Goal: Information Seeking & Learning: Learn about a topic

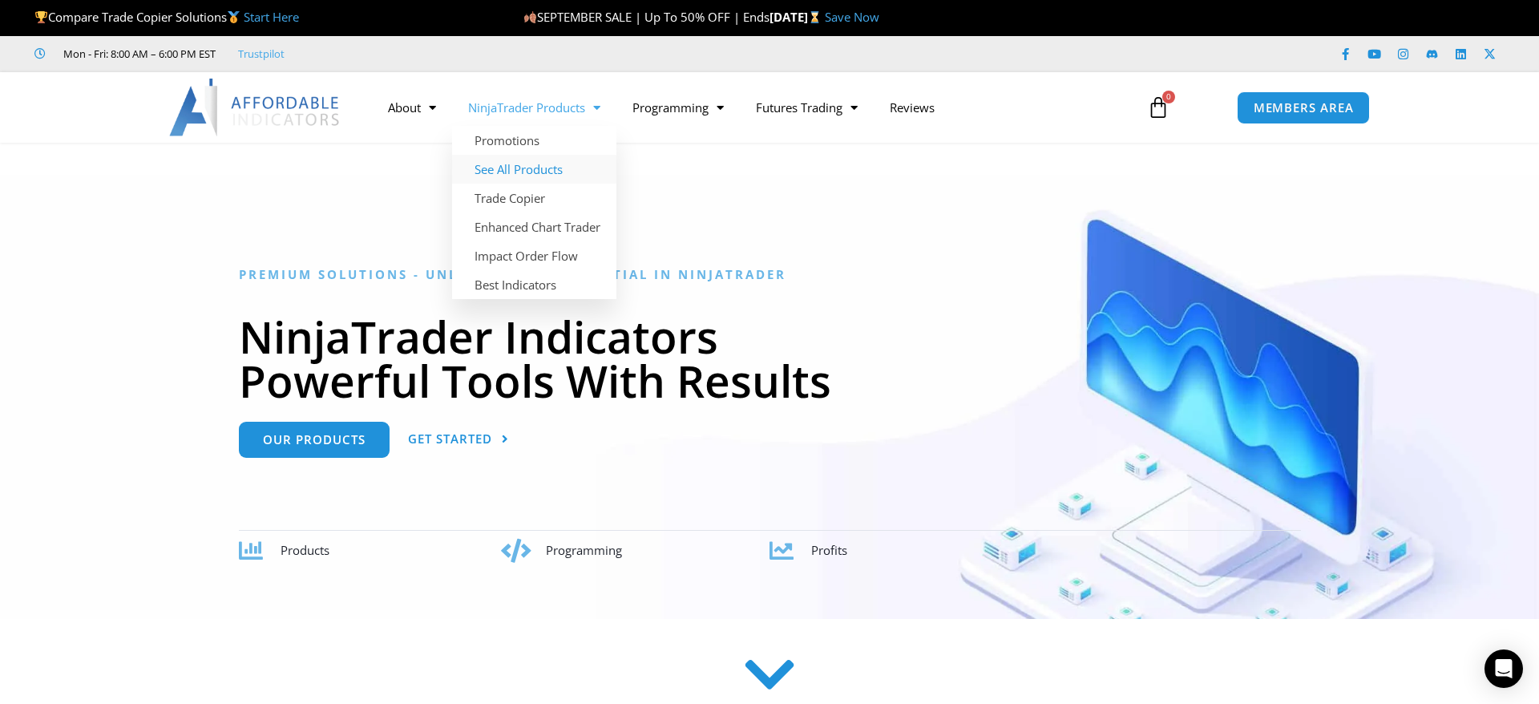
click at [539, 174] on link "See All Products" at bounding box center [534, 169] width 164 height 29
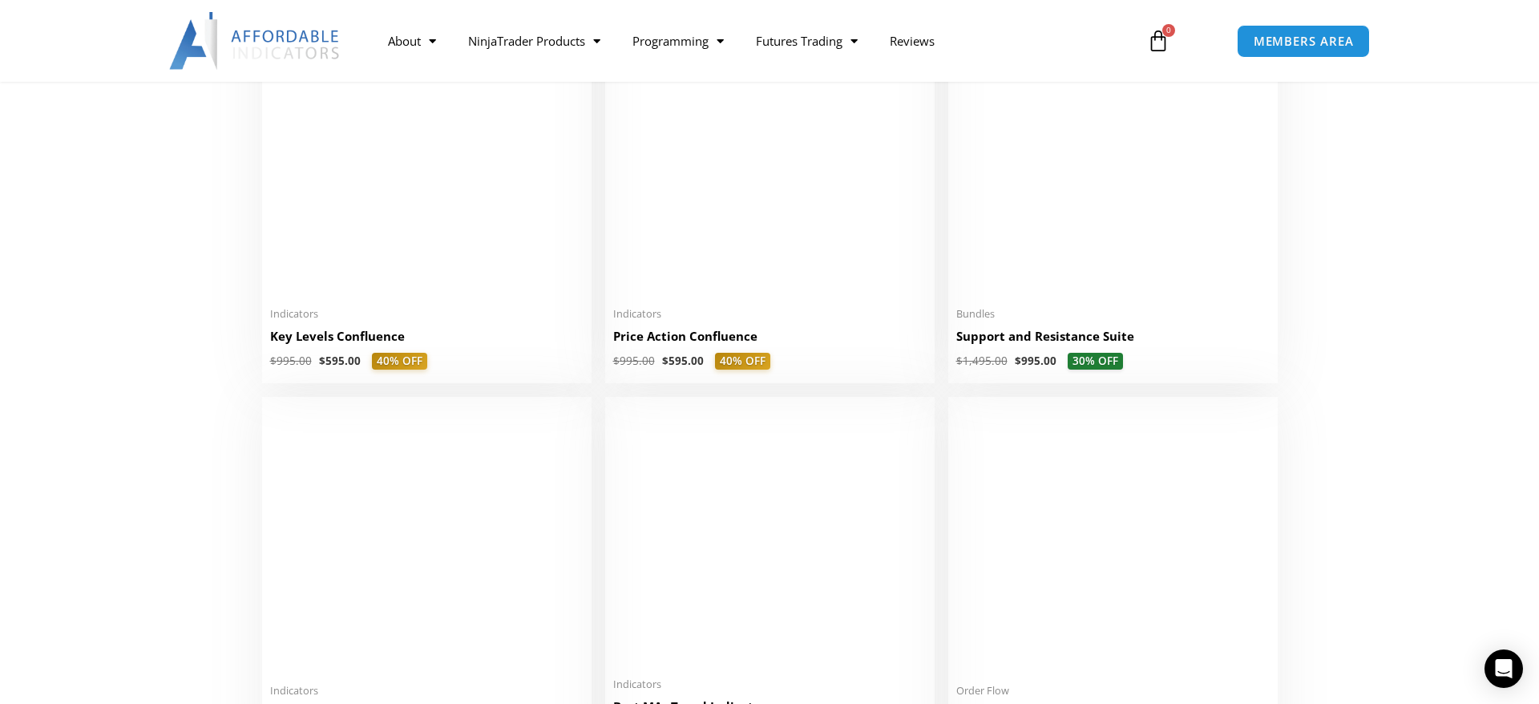
scroll to position [2299, 0]
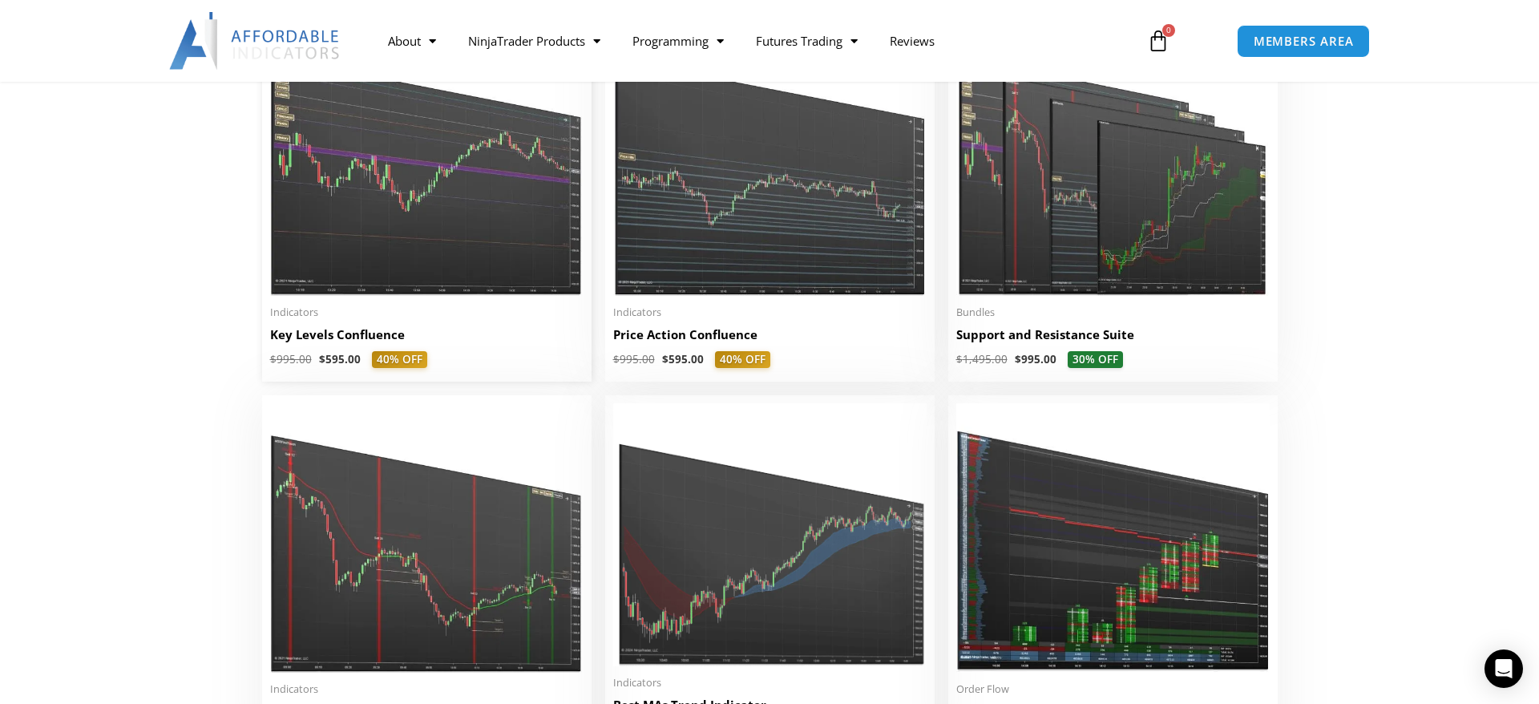
click at [527, 208] on img at bounding box center [426, 160] width 313 height 269
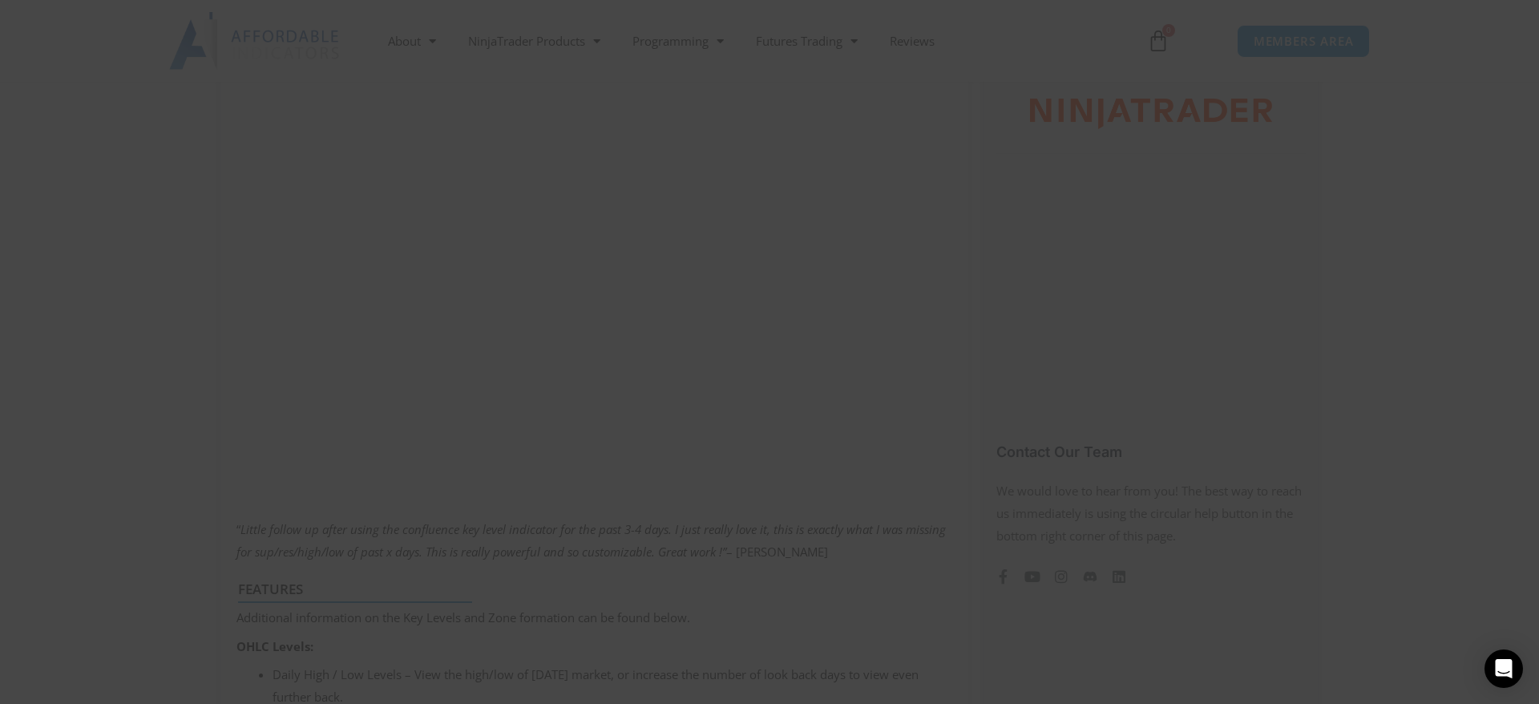
scroll to position [1, 0]
drag, startPoint x: 1081, startPoint y: 6, endPoint x: 822, endPoint y: 135, distance: 289.6
click at [1081, 7] on span "SAVE 20% NOW popup" at bounding box center [1077, 12] width 26 height 10
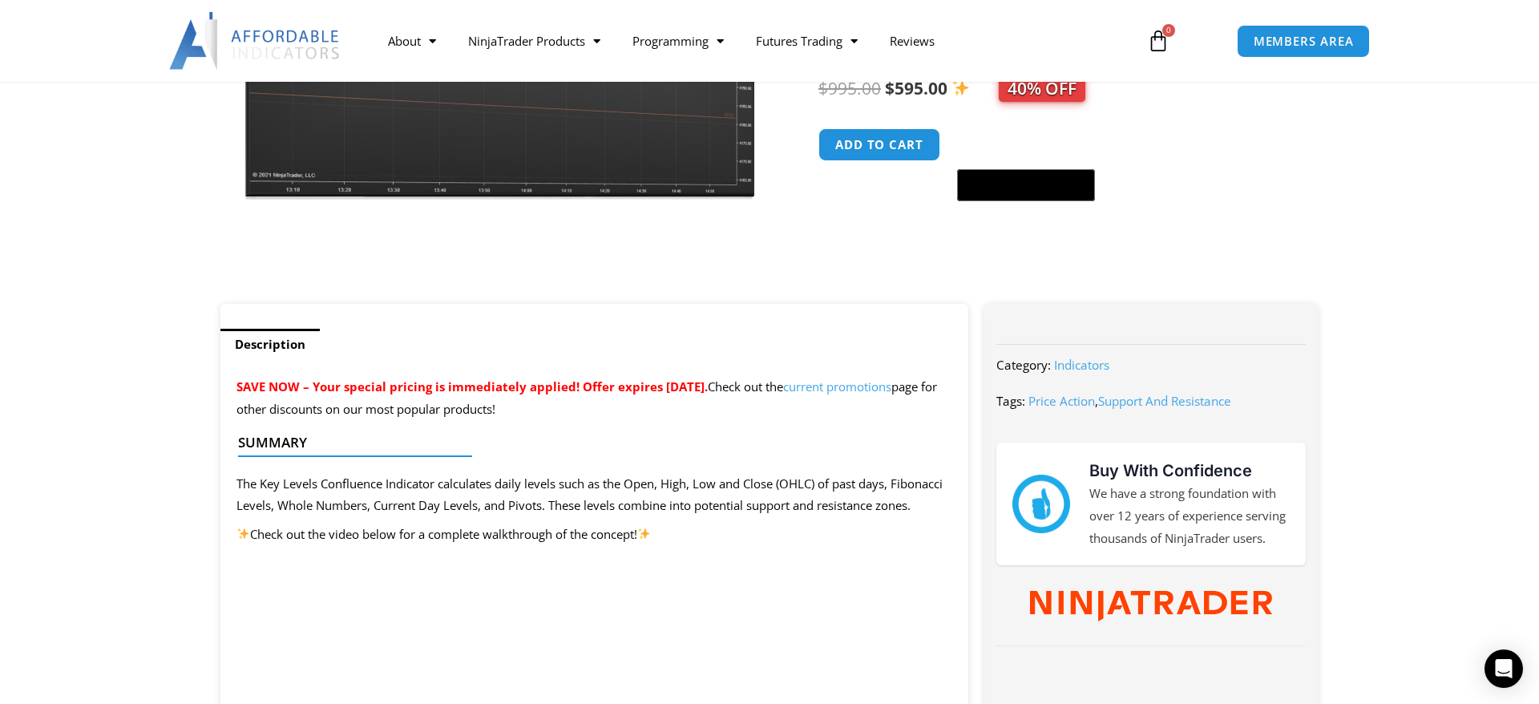
scroll to position [0, 0]
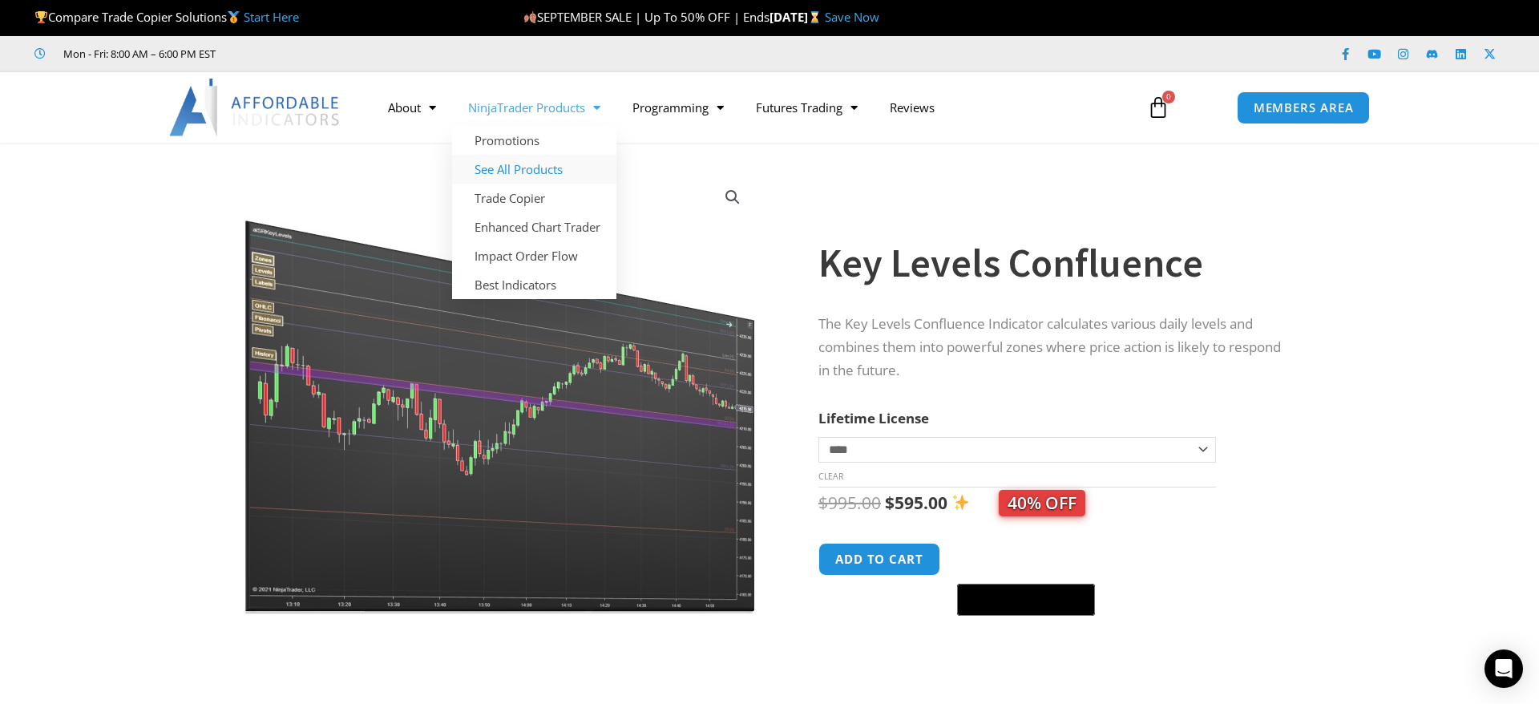
click at [555, 164] on link "See All Products" at bounding box center [534, 169] width 164 height 29
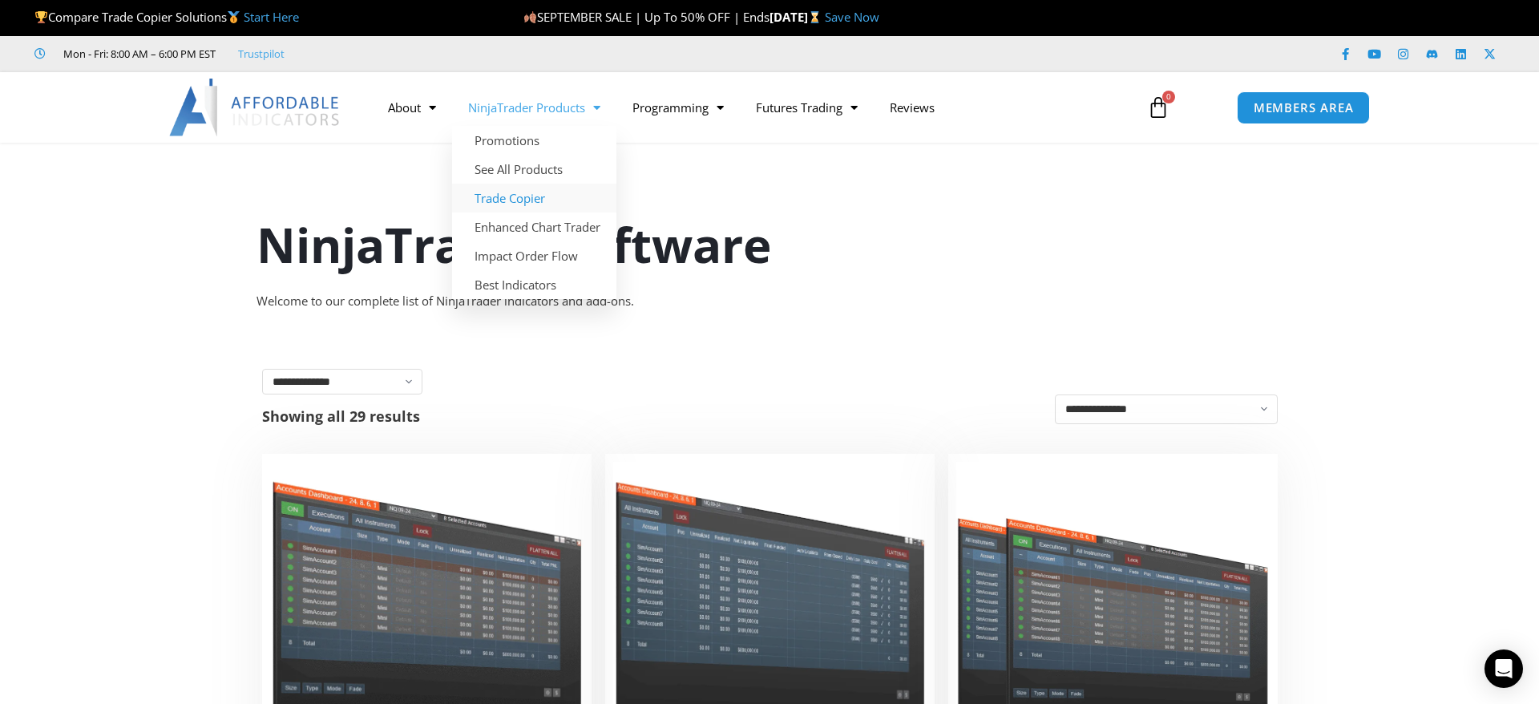
click at [523, 197] on link "Trade Copier" at bounding box center [534, 198] width 164 height 29
